Goal: Communication & Community: Answer question/provide support

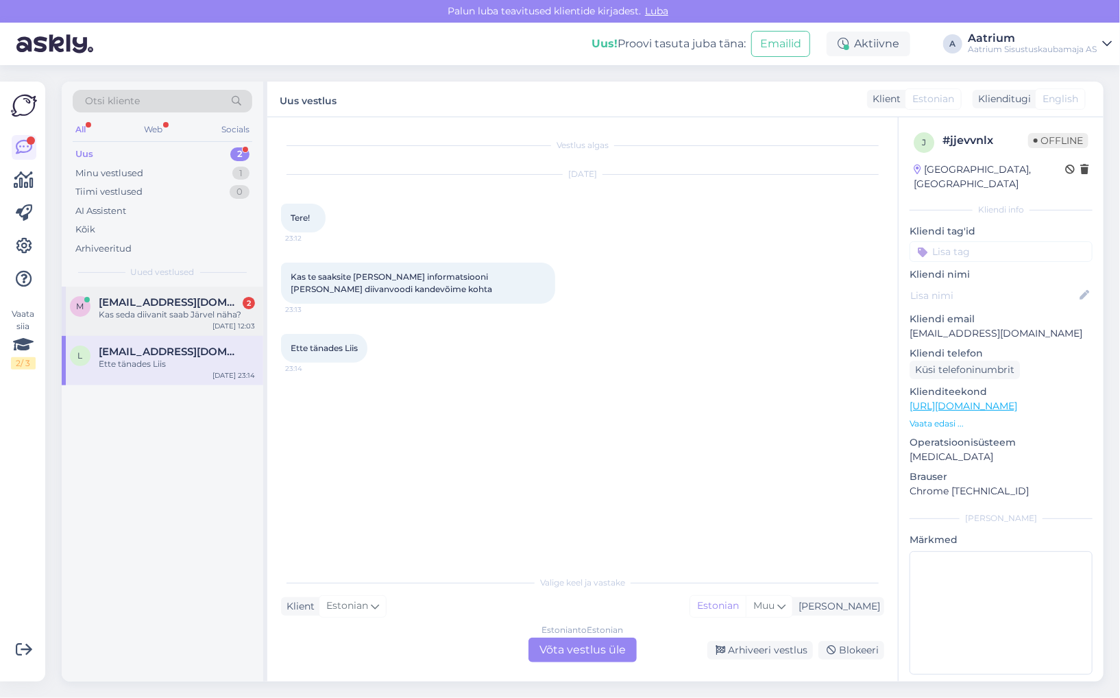
drag, startPoint x: 195, startPoint y: 298, endPoint x: 185, endPoint y: 291, distance: 11.8
click at [192, 297] on span "[EMAIL_ADDRESS][DOMAIN_NAME]" at bounding box center [170, 302] width 143 height 12
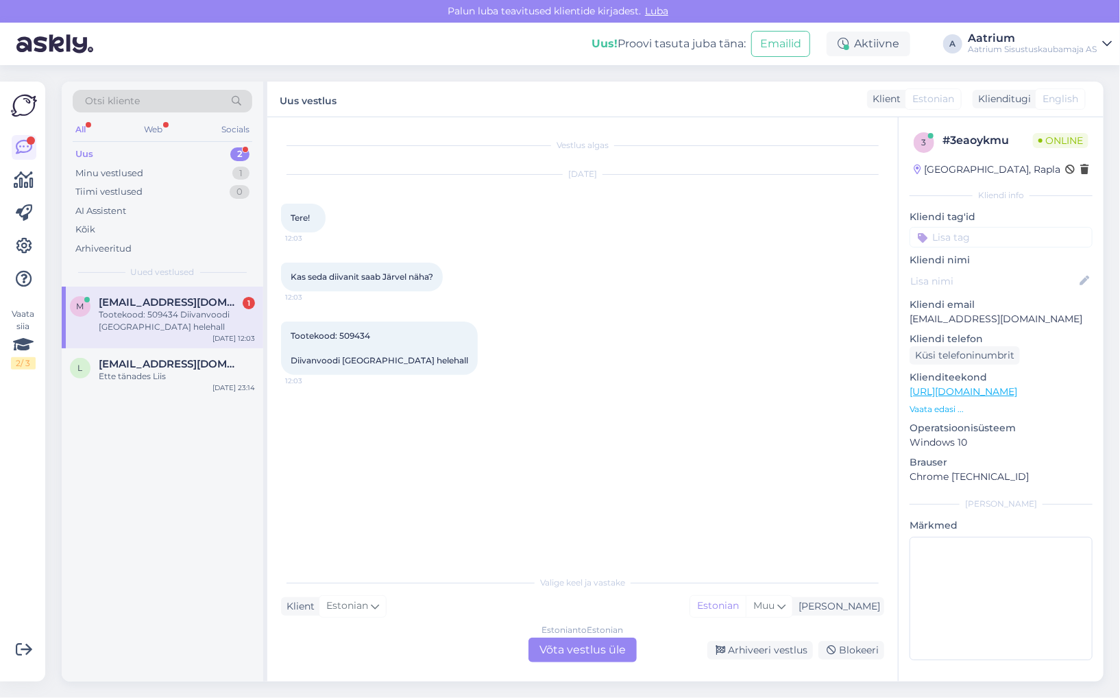
click at [556, 651] on div "Estonian to Estonian Võta vestlus üle" at bounding box center [582, 649] width 108 height 25
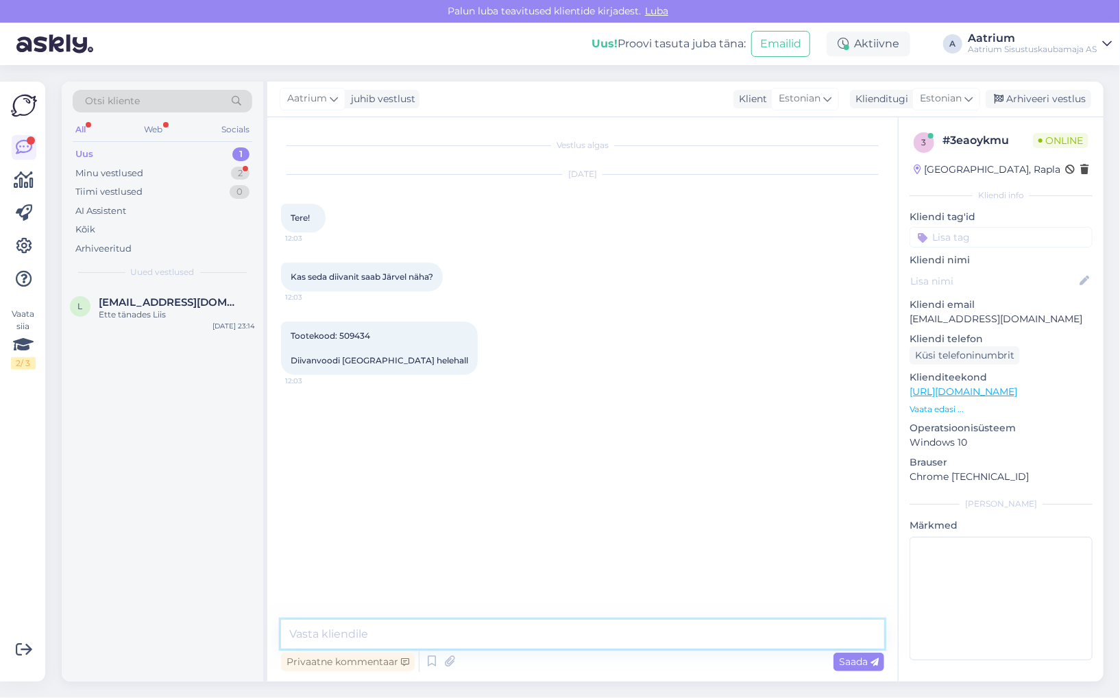
click at [426, 632] on textarea at bounding box center [582, 633] width 603 height 29
click at [560, 636] on textarea "Tere! Jah, meie Järve keskuse müügisaalis on see olemas." at bounding box center [582, 633] width 603 height 29
type textarea "Tere! Jah, meie Järve keskuse müügisaalis on see diivan olemas."
click at [841, 661] on span "Saada" at bounding box center [859, 661] width 40 height 12
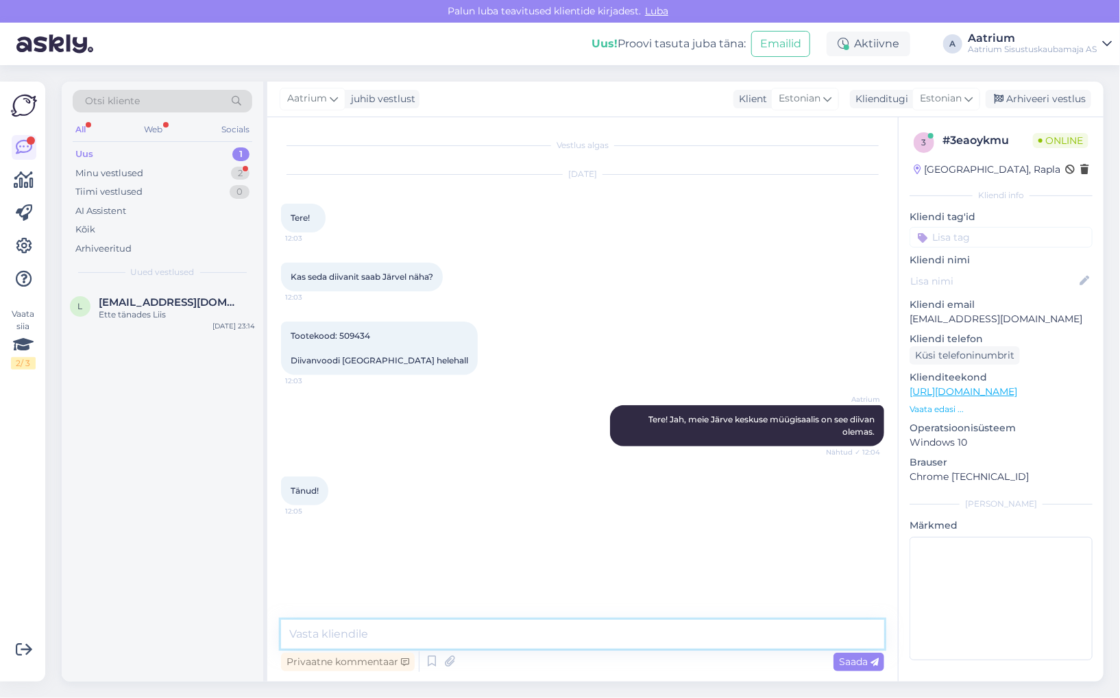
click at [409, 634] on textarea at bounding box center [582, 633] width 603 height 29
type textarea "Palun!"
click at [836, 665] on div "Saada" at bounding box center [858, 661] width 51 height 19
click at [356, 423] on div "Aatrium Tere! Jah, meie Järve keskuse müügisaalis on see diivan olemas. Nähtud …" at bounding box center [582, 425] width 603 height 71
click at [1042, 99] on div "Arhiveeri vestlus" at bounding box center [1038, 99] width 106 height 19
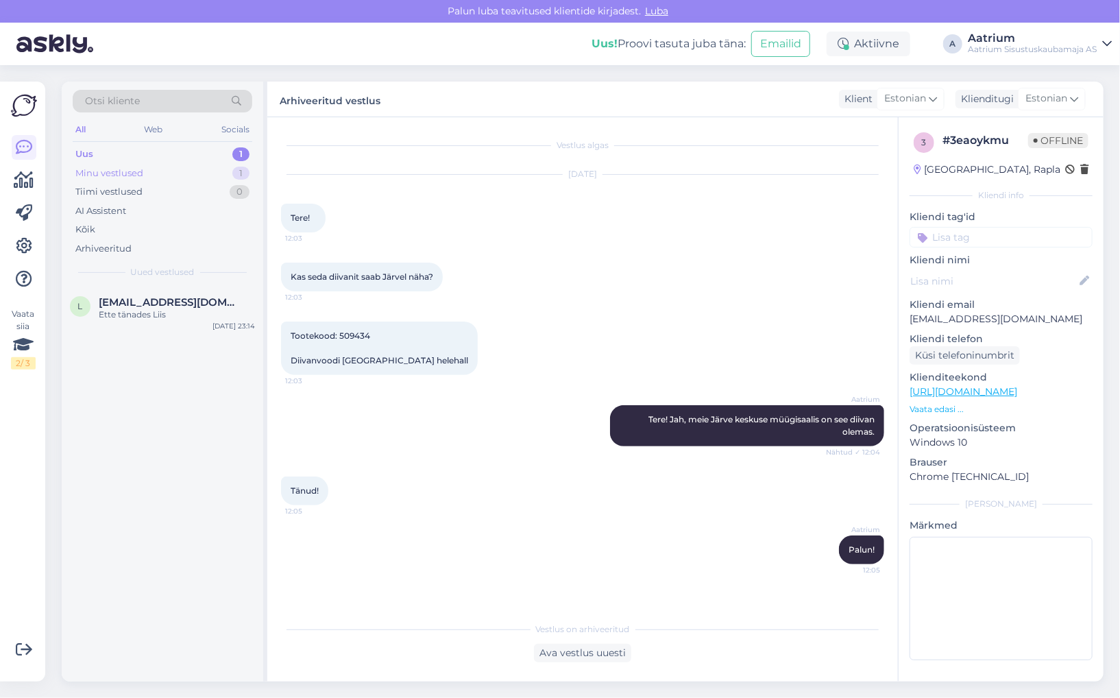
click at [122, 173] on div "Minu vestlused" at bounding box center [109, 174] width 68 height 14
click at [92, 148] on div "Uus" at bounding box center [83, 154] width 17 height 14
click at [91, 175] on div "Minu vestlused" at bounding box center [109, 174] width 68 height 14
click at [90, 156] on div "Uus" at bounding box center [83, 154] width 17 height 14
click at [93, 172] on div "Minu vestlused" at bounding box center [109, 174] width 68 height 14
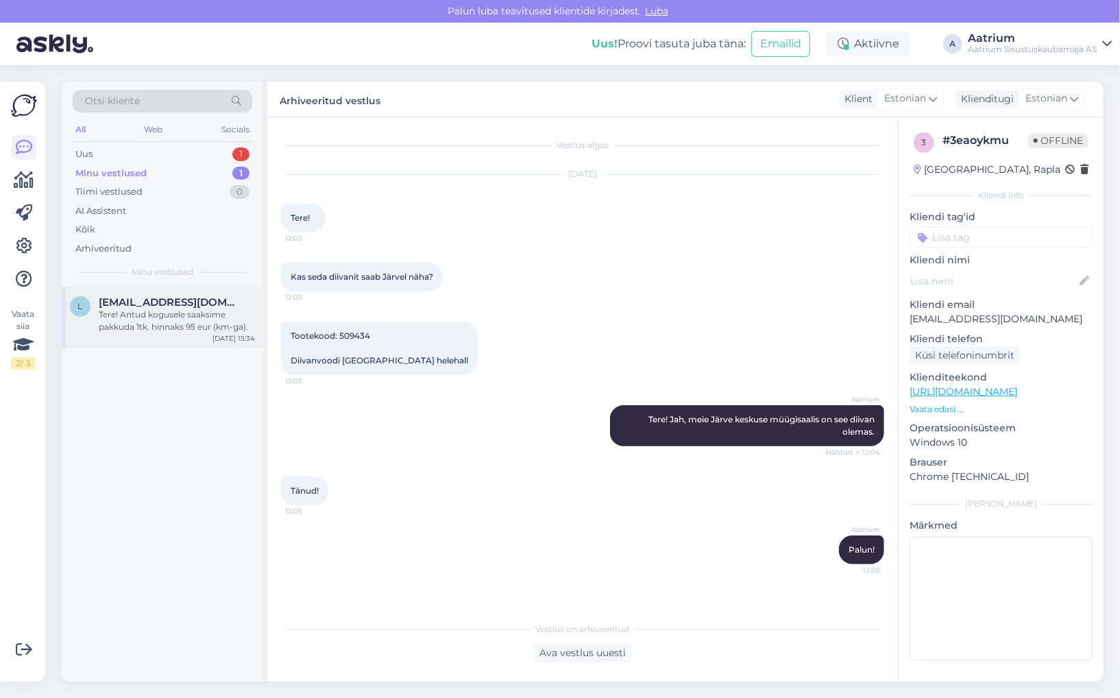
click at [151, 330] on div "Tere! Antud kogusele saaksime pakkuda 1tk. hinnaks 95 eur (km-ga)." at bounding box center [177, 320] width 156 height 25
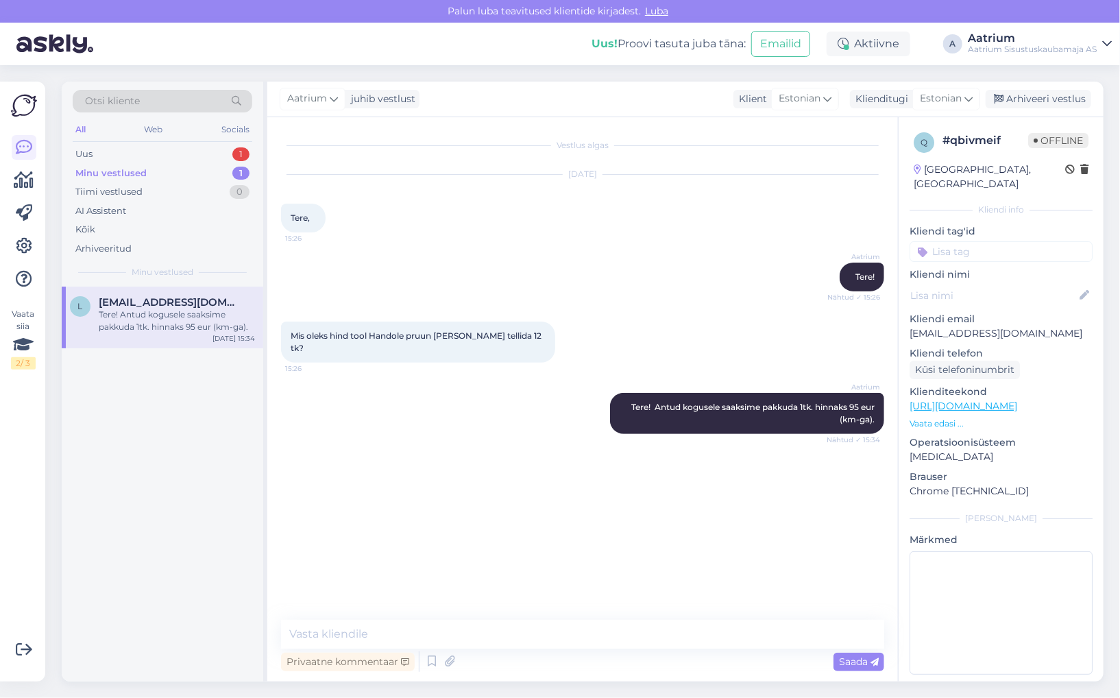
click at [86, 173] on div "Minu vestlused" at bounding box center [110, 174] width 71 height 14
click at [84, 154] on div "Uus" at bounding box center [83, 154] width 17 height 14
click at [132, 311] on div "Ette tänades Liis" at bounding box center [177, 314] width 156 height 12
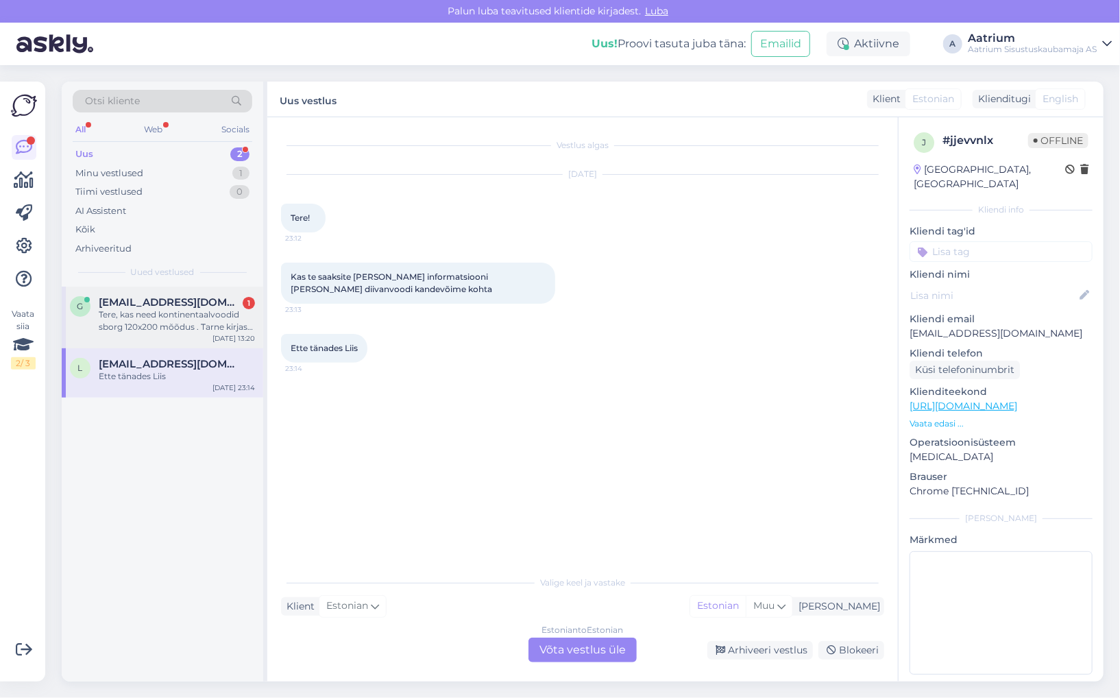
click at [171, 314] on div "Tere, kas need kontinentaalvoodid sborg 120x200 mõõdus . Tarne kirjas 4-6 nädal…" at bounding box center [177, 320] width 156 height 25
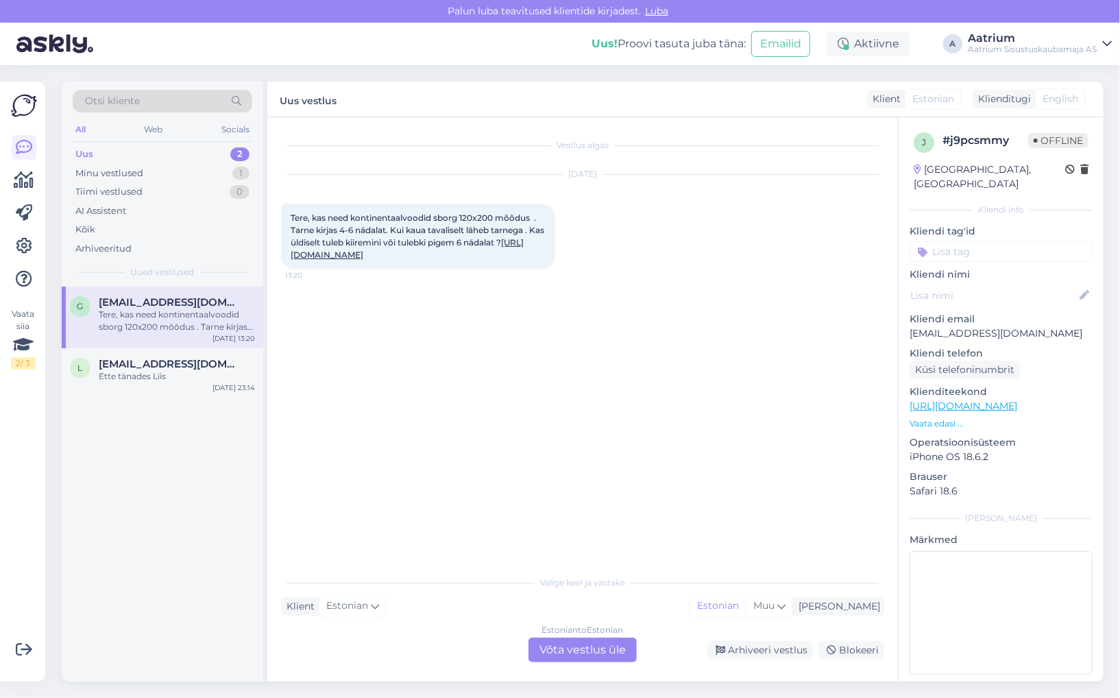
click at [548, 641] on div "Estonian to Estonian Võta vestlus üle" at bounding box center [582, 649] width 108 height 25
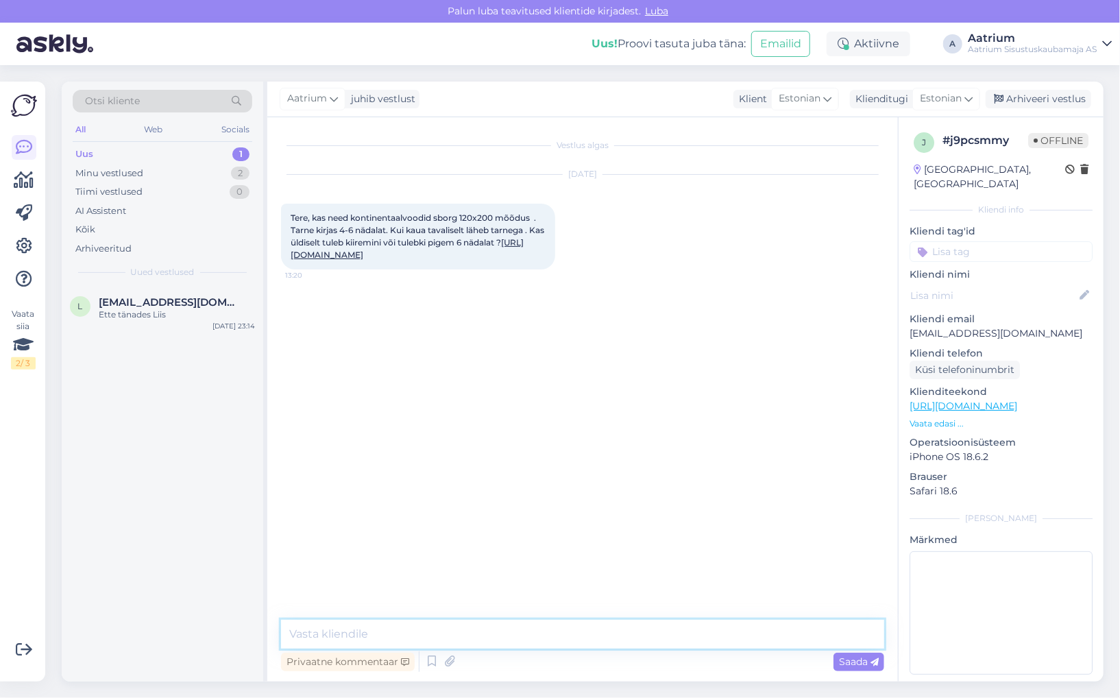
click at [430, 639] on textarea at bounding box center [582, 633] width 603 height 29
click at [538, 627] on textarea "Tere! Üldiselt on tarneaeg u. 4-6 nädalat. Hetle oleme ühe sellise voodi lattu …" at bounding box center [582, 633] width 603 height 29
click at [790, 636] on textarea "Tere! Üldiselt on tarneaeg u. 4-6 nädalat. Hetkel oleme ühe sellise voodi lattu…" at bounding box center [582, 633] width 603 height 29
click at [602, 633] on textarea "Tere! Üldiselt on tarneaeg u. 4-6 nädalat. Tooted valmistatkse tellimuse [PERSO…" at bounding box center [582, 633] width 603 height 29
click at [736, 633] on textarea "Tere! Üldiselt on tarneaeg u. 4-6 nädalat. Tooted valmistatakse tellimuse [PERS…" at bounding box center [582, 633] width 603 height 29
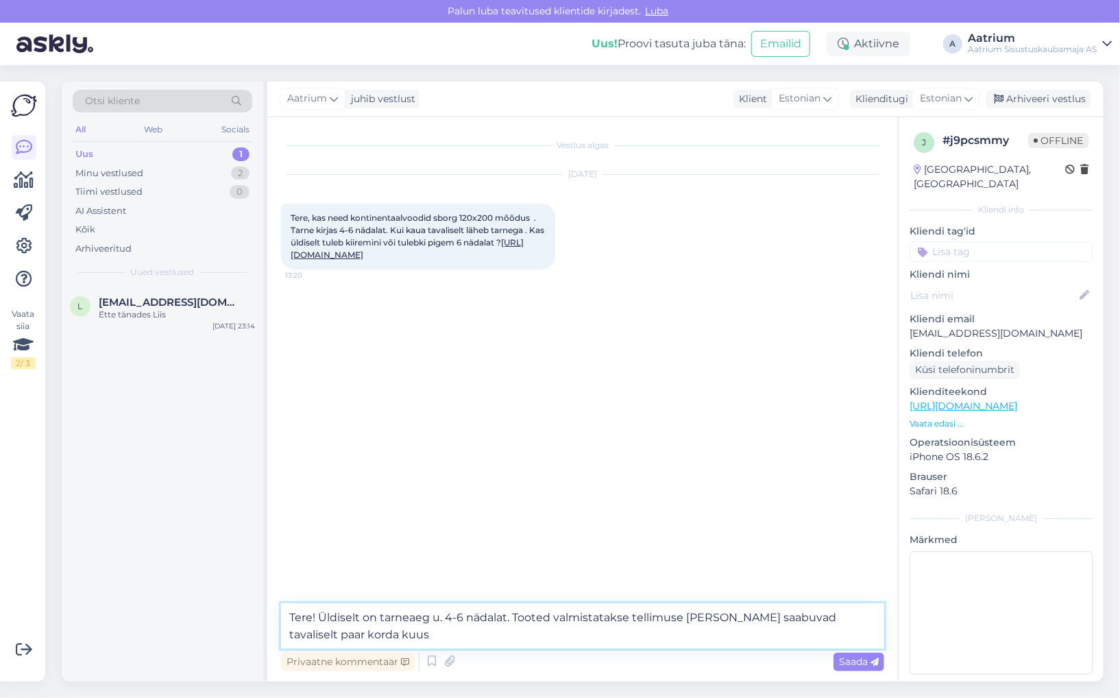
click at [397, 640] on textarea "Tere! Üldiselt on tarneaeg u. 4-6 nädalat. Tooted valmistatakse tellimuse [PERS…" at bounding box center [582, 625] width 603 height 45
click at [506, 616] on textarea "Tere! Üldiselt on tarneaeg u. 4-6 nädalat. Tooted valmistatakse tellimuse [PERS…" at bounding box center [582, 625] width 603 height 45
click at [539, 615] on textarea "Tere! Üldiselt on tarneaeg u. 4-6 nädalat [PERSON_NAME] tavaliselt. Tooted valm…" at bounding box center [582, 625] width 603 height 45
type textarea "Tere! Üldiselt on tarneaeg u. 4-6 nädalat [PERSON_NAME] läheb tavaliselt. Toote…"
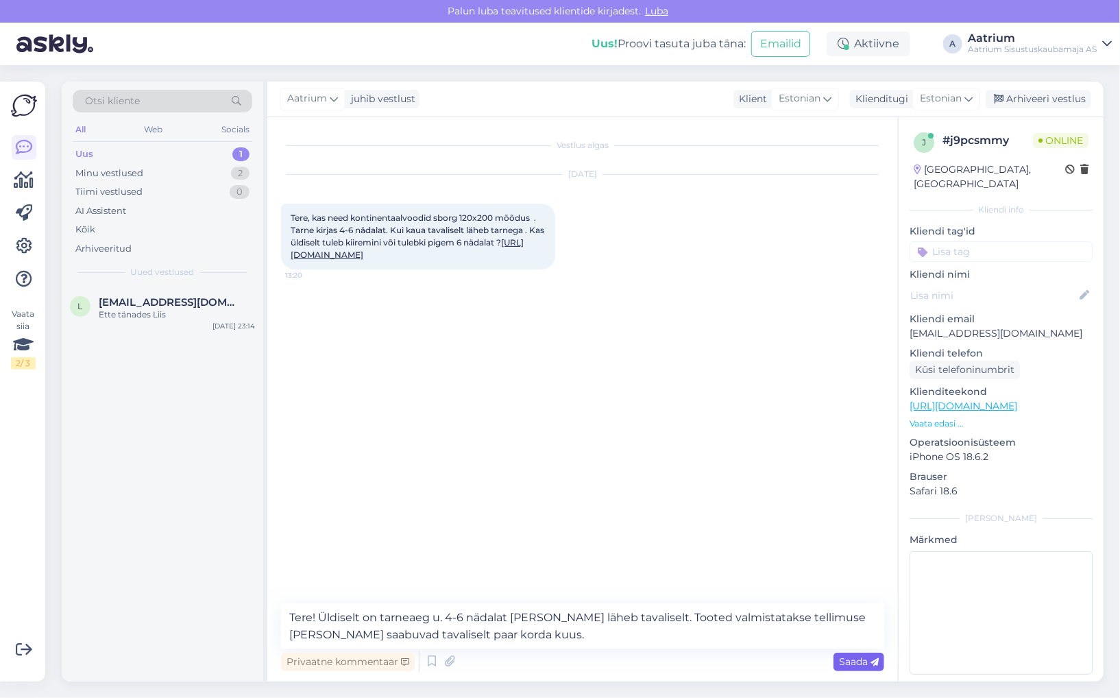
click at [859, 661] on span "Saada" at bounding box center [859, 661] width 40 height 12
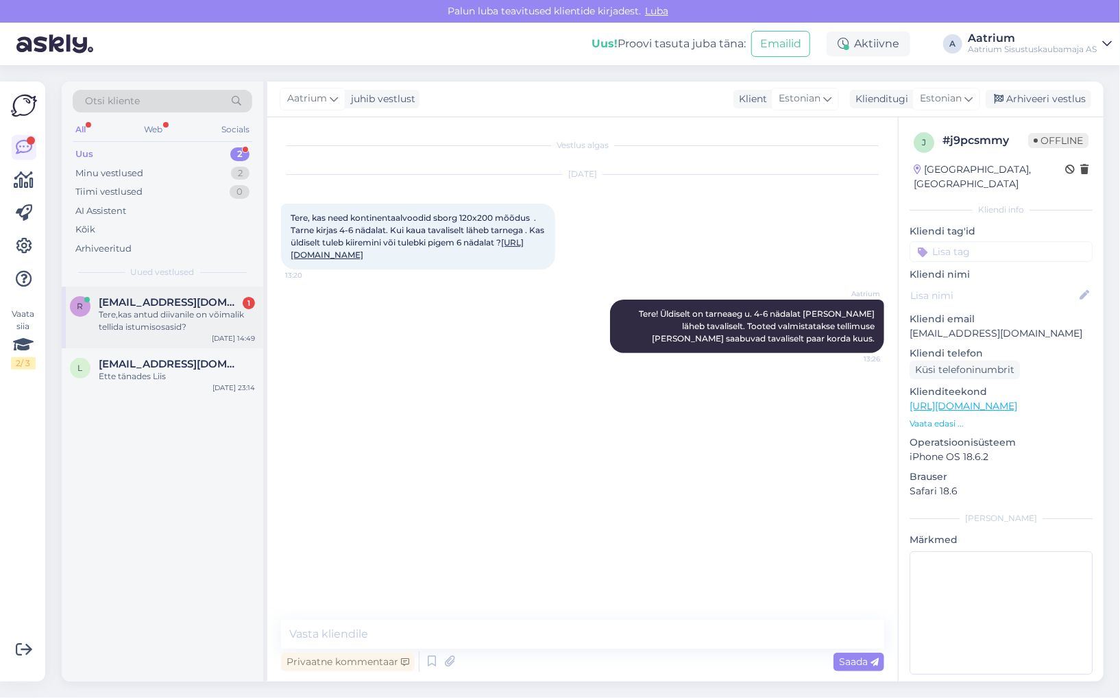
click at [125, 321] on div "Tere,kas antud diivanile on võimalik tellida istumisosasid?" at bounding box center [177, 320] width 156 height 25
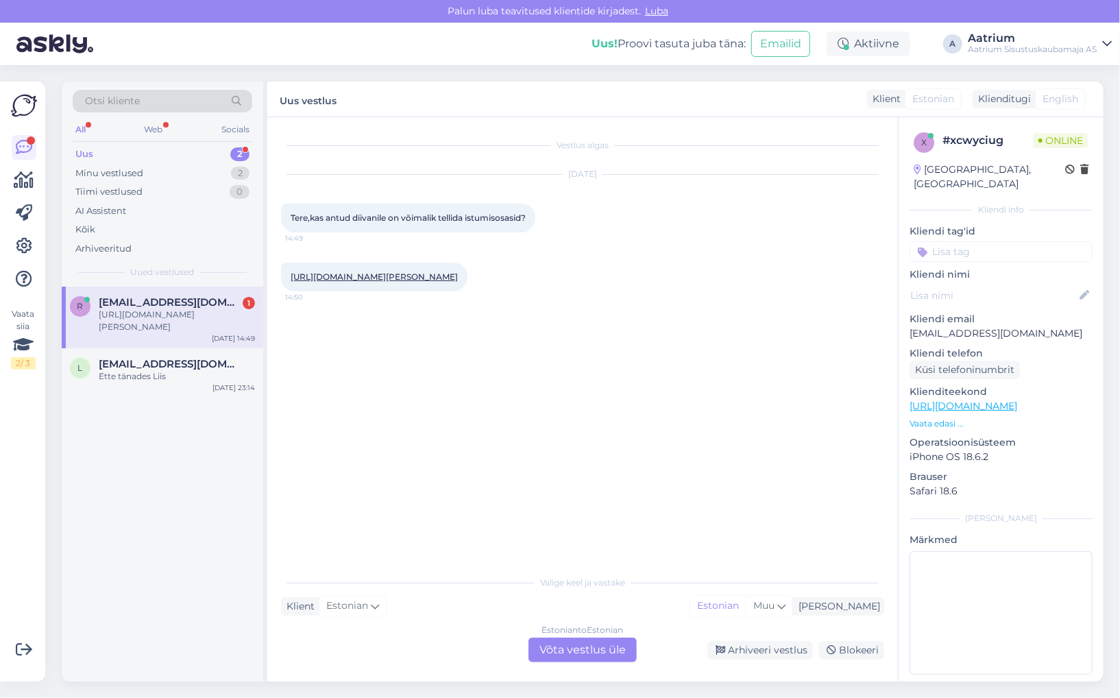
click at [598, 651] on div "Estonian to Estonian Võta vestlus üle" at bounding box center [582, 649] width 108 height 25
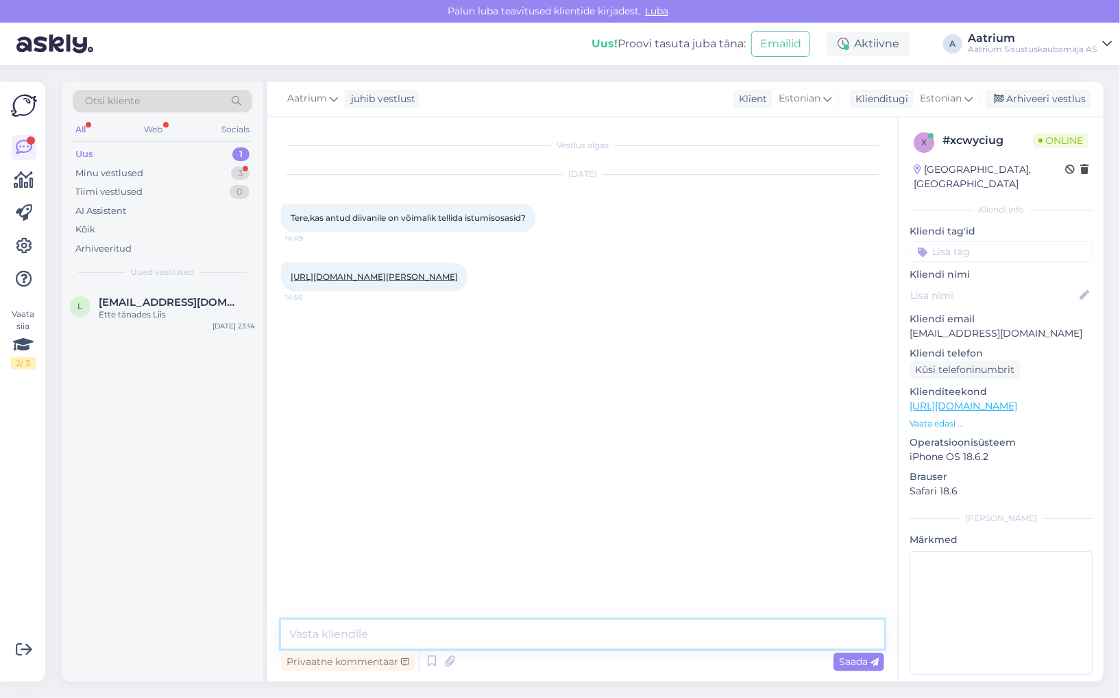
click at [380, 637] on textarea at bounding box center [582, 633] width 603 height 29
click at [672, 635] on textarea "Tere! [PERSON_NAME], et on võimalik. Palun pöörduge meie kaupluse [PERSON_NAME]" at bounding box center [582, 633] width 603 height 29
paste textarea "elu- ja söögitoa mööbel [EMAIL_ADDRESS][DOMAIN_NAME] [PHONE_NUMBER]"
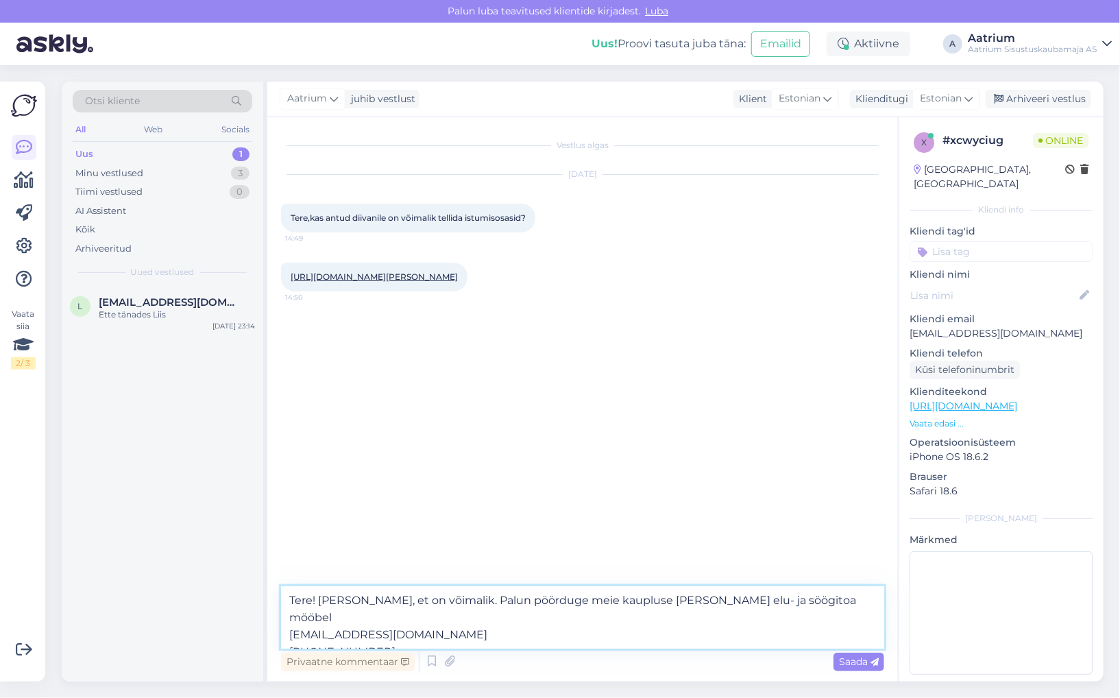
click at [644, 598] on textarea "Tere! [PERSON_NAME], et on võimalik. Palun pöörduge meie kaupluse [PERSON_NAME]…" at bounding box center [582, 617] width 603 height 62
click at [438, 615] on textarea "Tere! [PERSON_NAME], et on võimalik. Palun pöörduge meie kaupluse [PERSON_NAME]…" at bounding box center [582, 617] width 603 height 62
click at [286, 634] on textarea "Tere! [PERSON_NAME], et on võimalik. Palun pöörduge meie kaupluse [PERSON_NAME]…" at bounding box center [582, 617] width 603 height 62
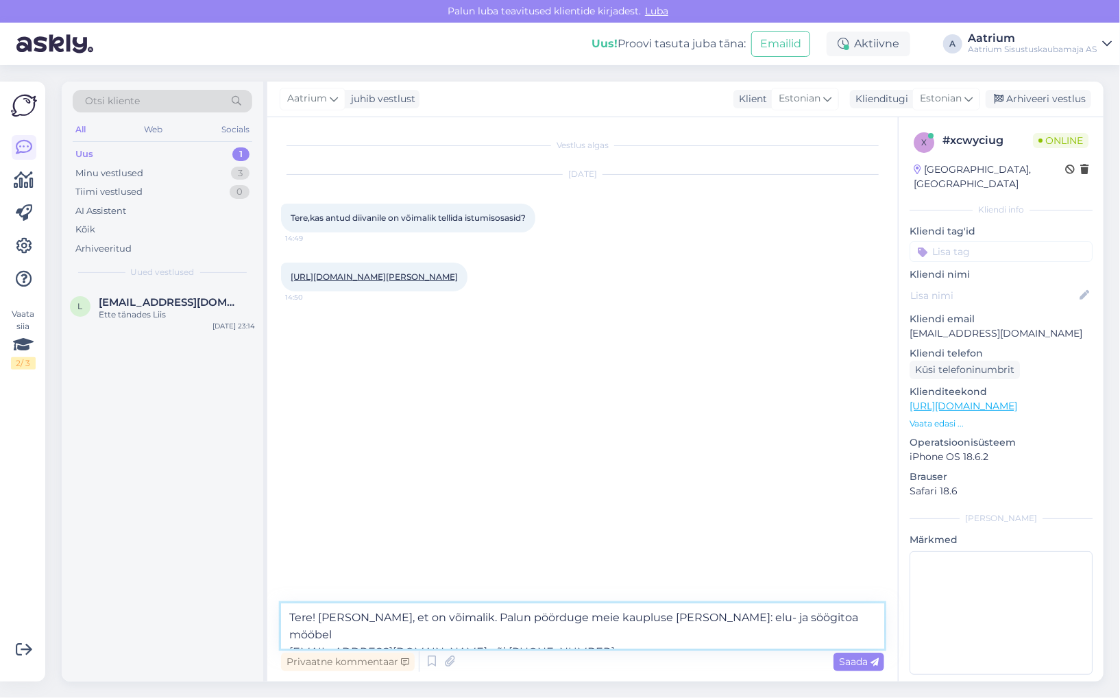
click at [610, 617] on textarea "Tere! [PERSON_NAME], et on võimalik. Palun pöörduge meie kaupluse [PERSON_NAME]…" at bounding box center [582, 625] width 603 height 45
click at [597, 619] on textarea "Tere! [PERSON_NAME], et on võimalik. Palun pöörduge meie [PERSON_NAME]: elu- ja…" at bounding box center [582, 625] width 603 height 45
click at [661, 615] on textarea "Tere! [PERSON_NAME], et on võimalik. Palun pöörduge elu- ja söögitoa mööbel [EM…" at bounding box center [582, 625] width 603 height 45
type textarea "Tere! [PERSON_NAME], et on võimalik. Palun pöörduge elu- ja söögitoa mööbli osa…"
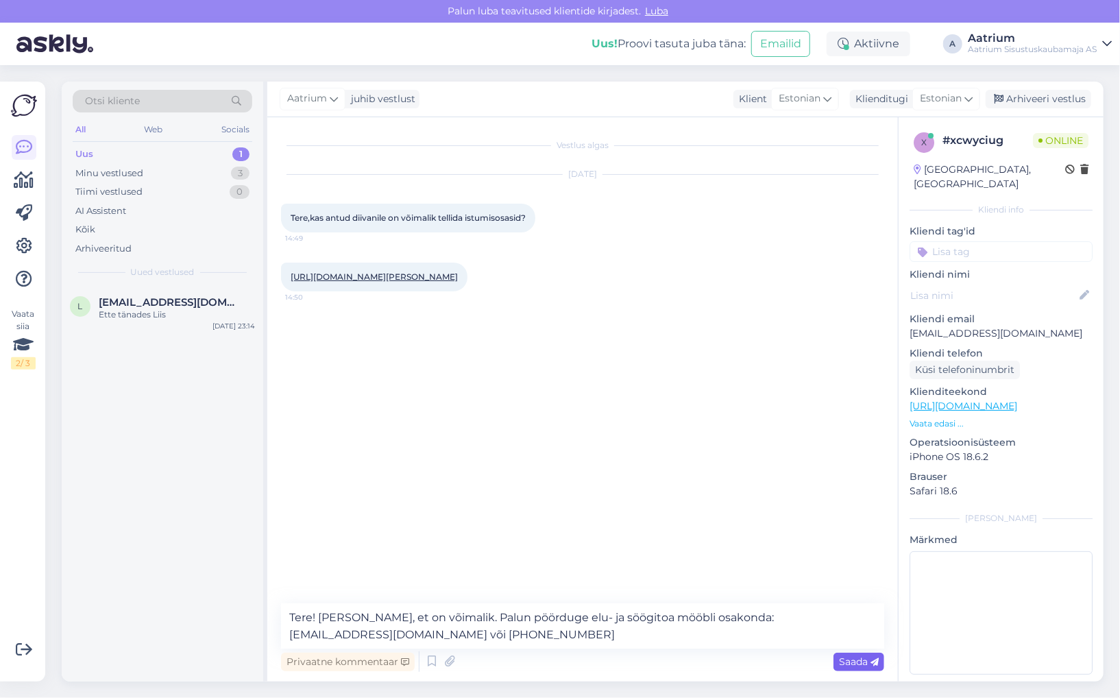
click at [854, 663] on span "Saada" at bounding box center [859, 661] width 40 height 12
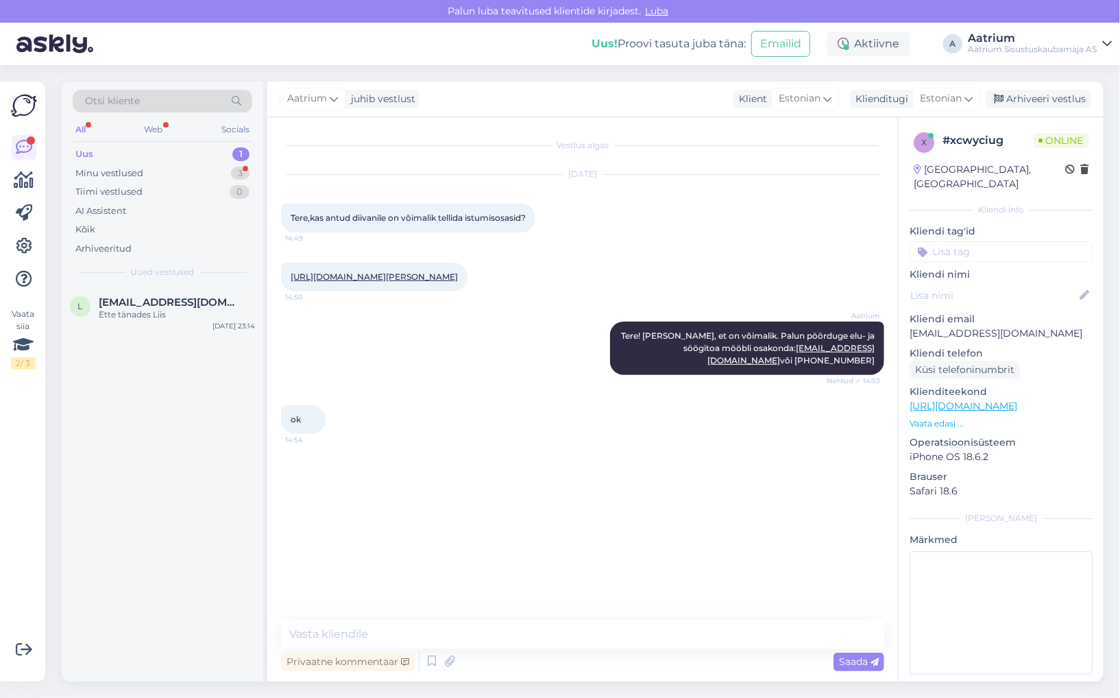
click at [287, 499] on div "Vestlus algas [DATE] Tere,kas antud diivanile on võimalik tellida istumisosasid…" at bounding box center [588, 369] width 615 height 476
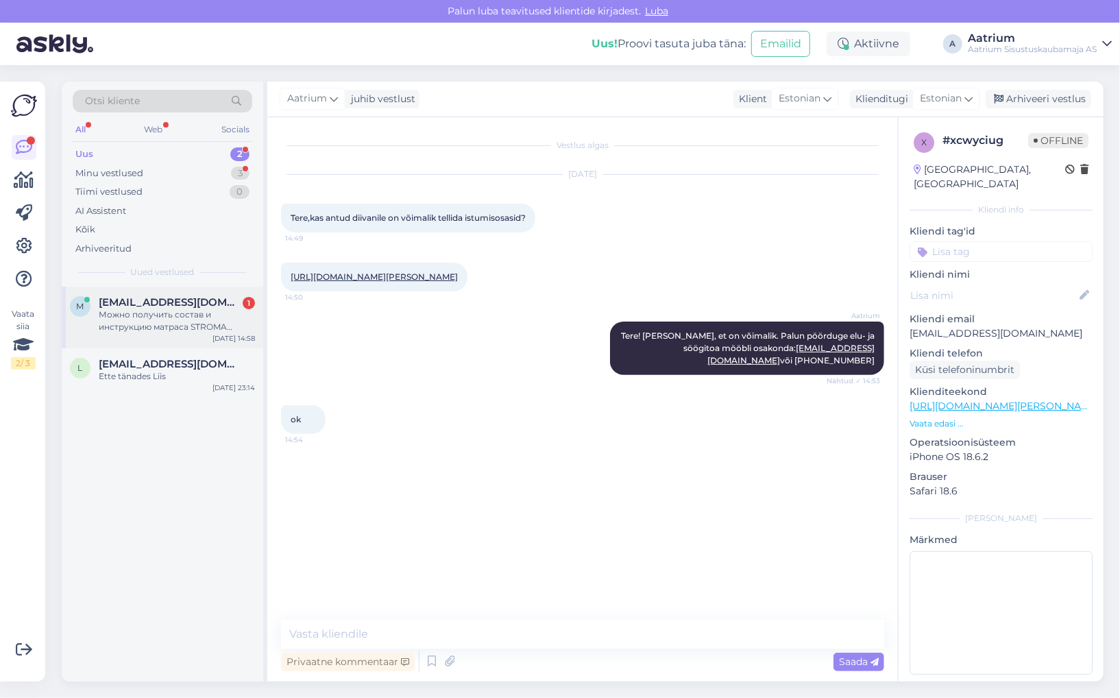
click at [203, 304] on div "[EMAIL_ADDRESS][DOMAIN_NAME] 1" at bounding box center [177, 302] width 156 height 12
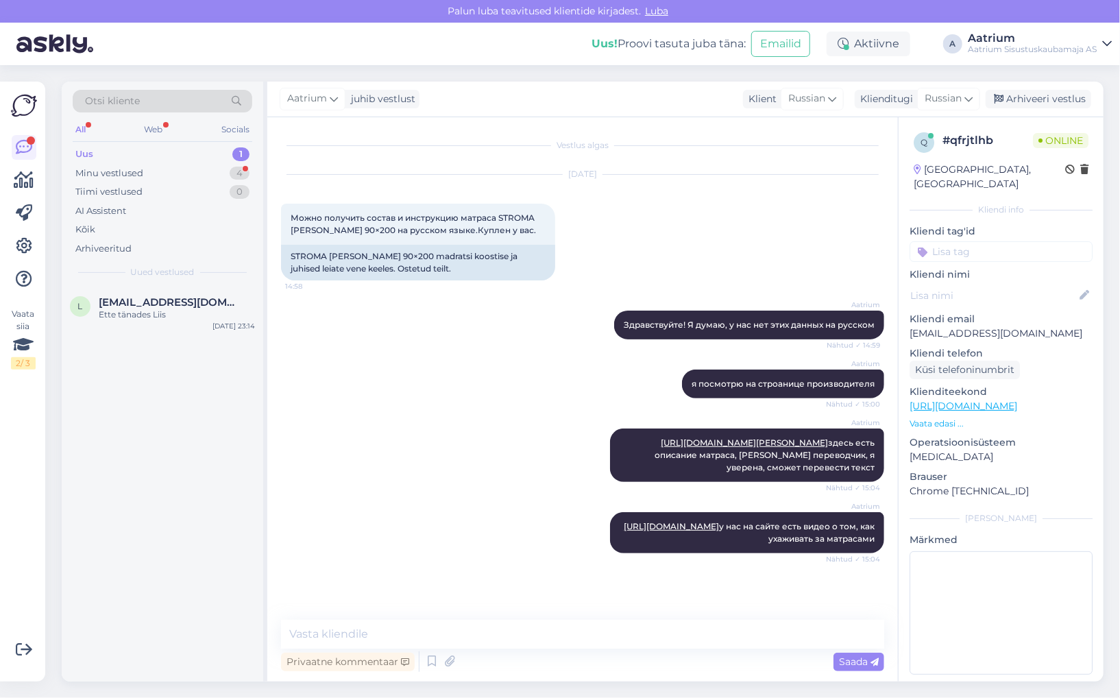
click at [280, 402] on div "Vestlus algas [DATE] Можно получить состав и инструкцию матраса STROMA [PERSON_…" at bounding box center [582, 399] width 630 height 564
